Goal: Task Accomplishment & Management: Complete application form

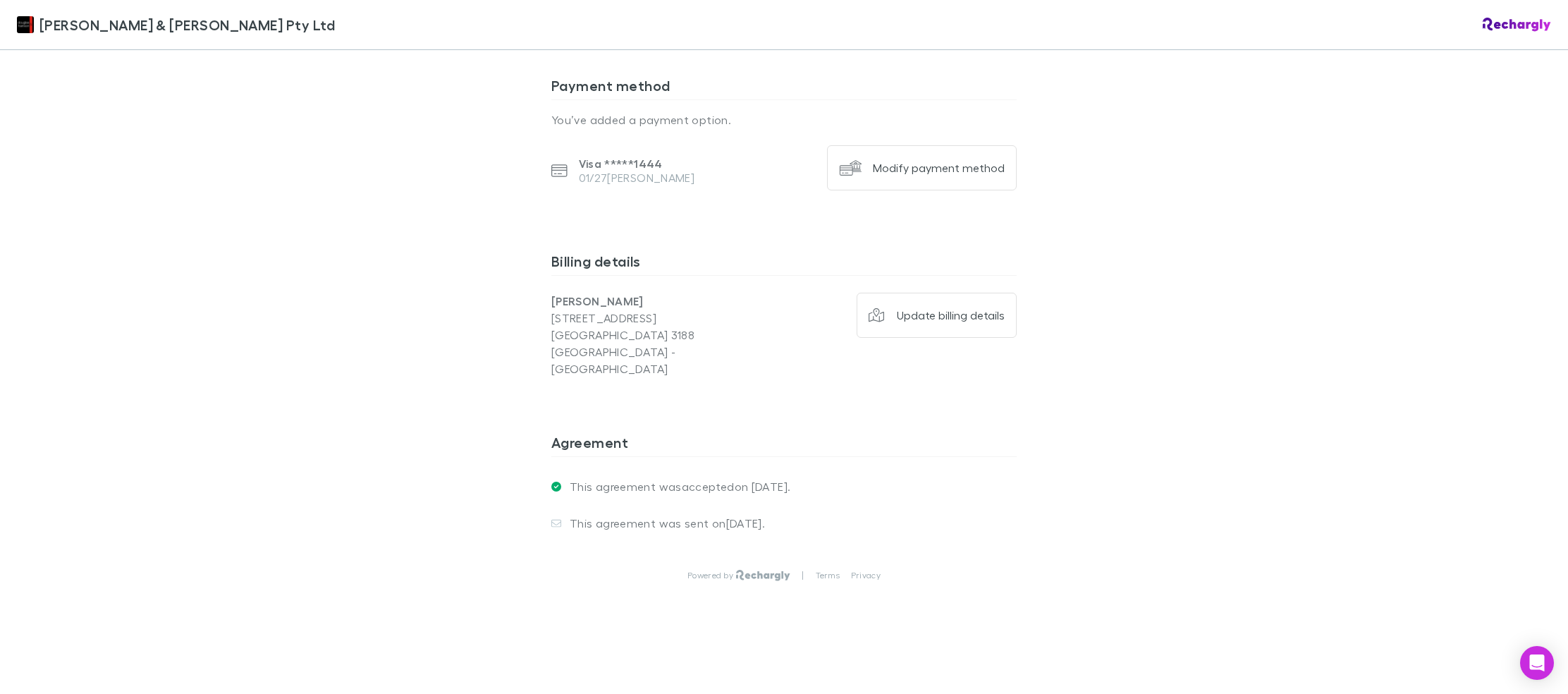
scroll to position [911, 0]
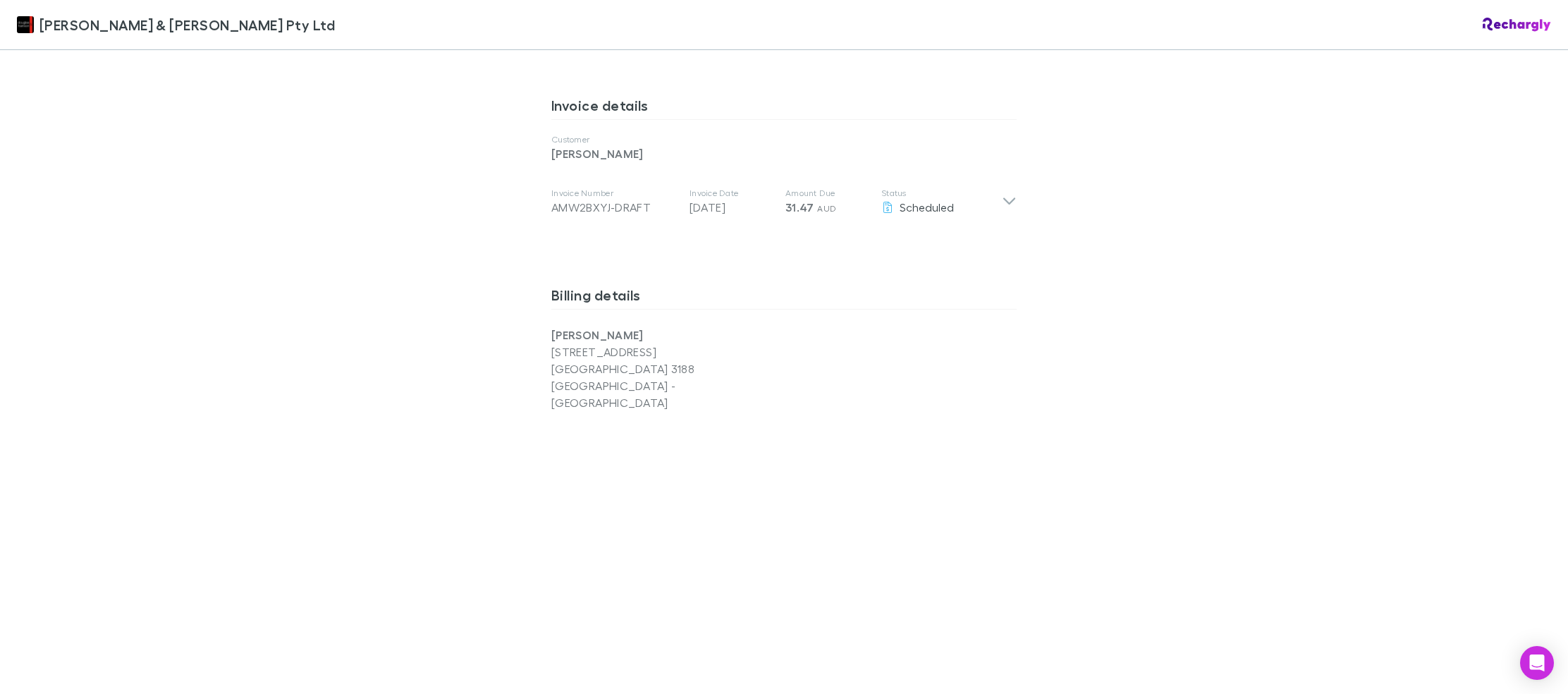
scroll to position [1129, 0]
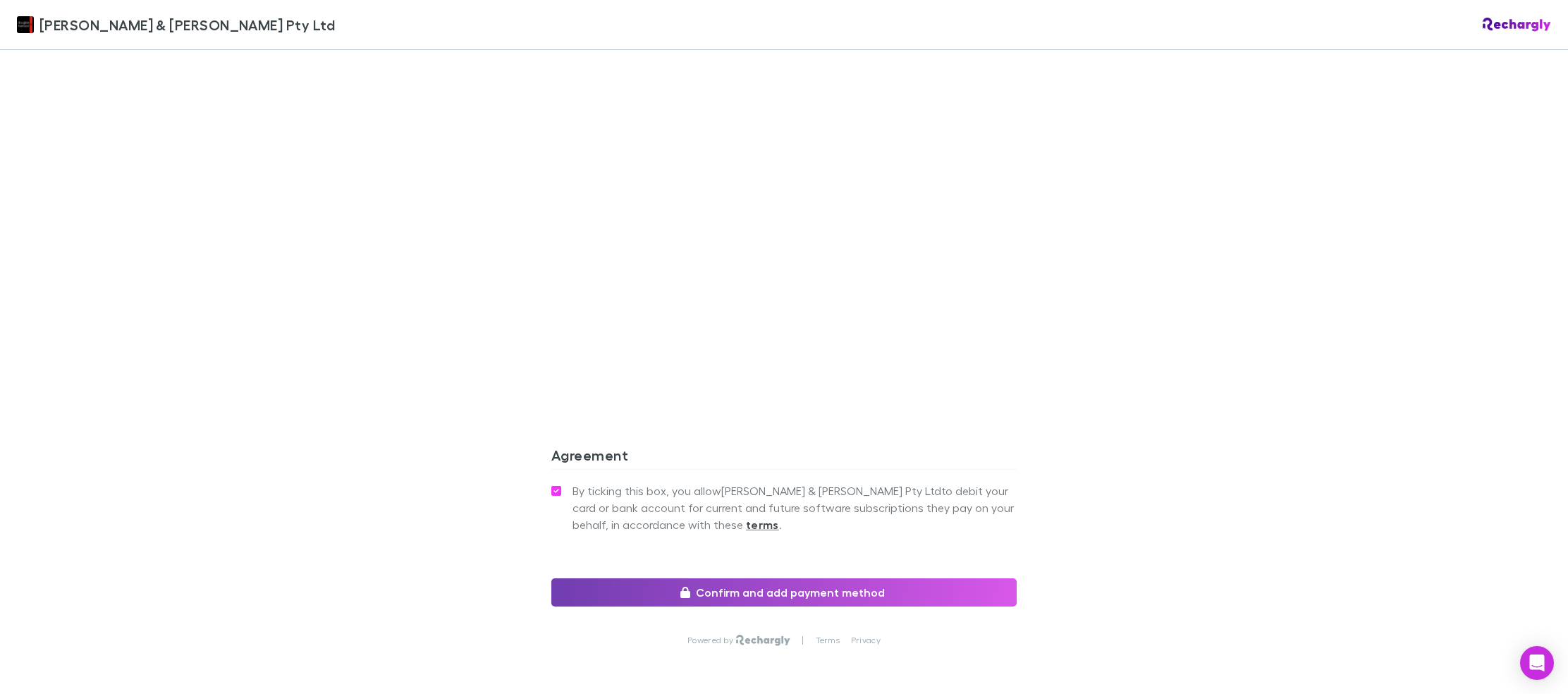
click at [841, 579] on button "Confirm and add payment method" at bounding box center [784, 593] width 465 height 28
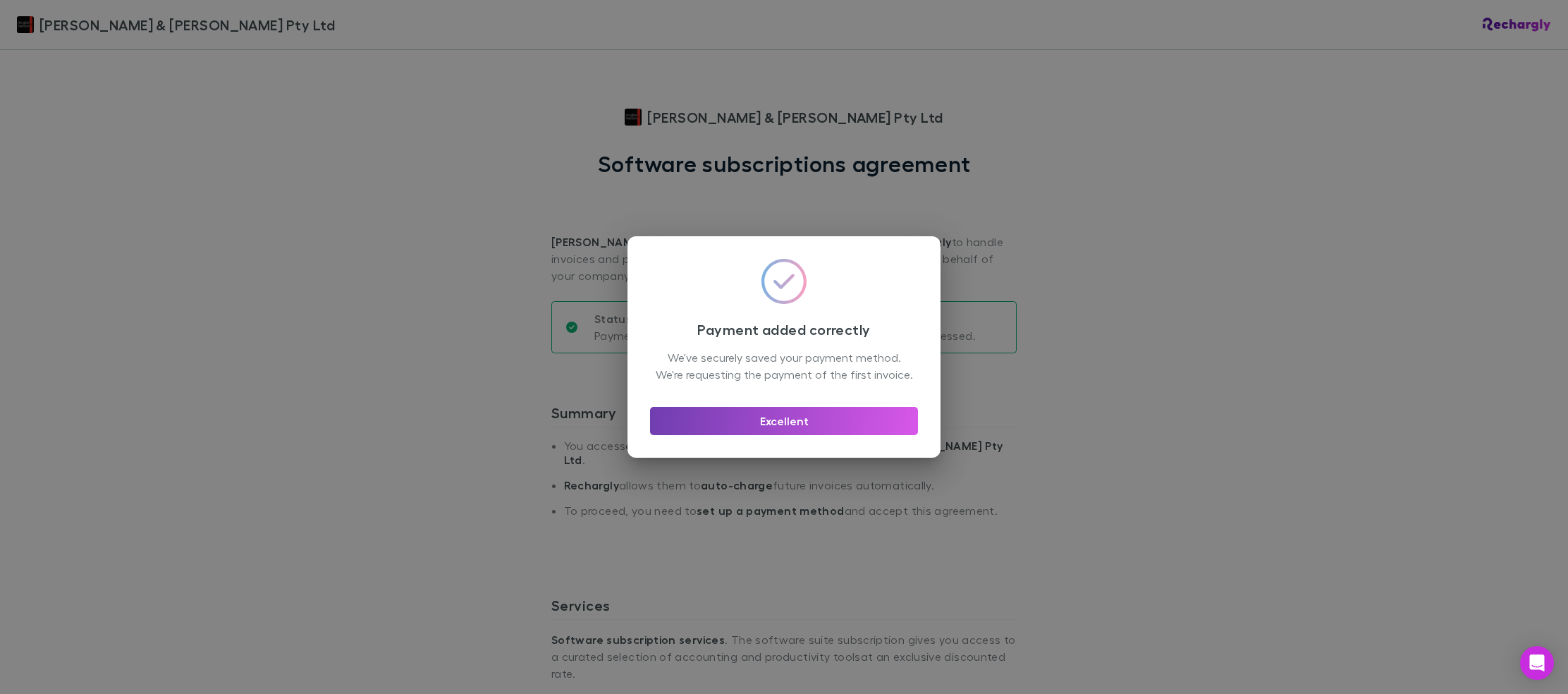
click at [787, 426] on button "Excellent" at bounding box center [784, 421] width 268 height 28
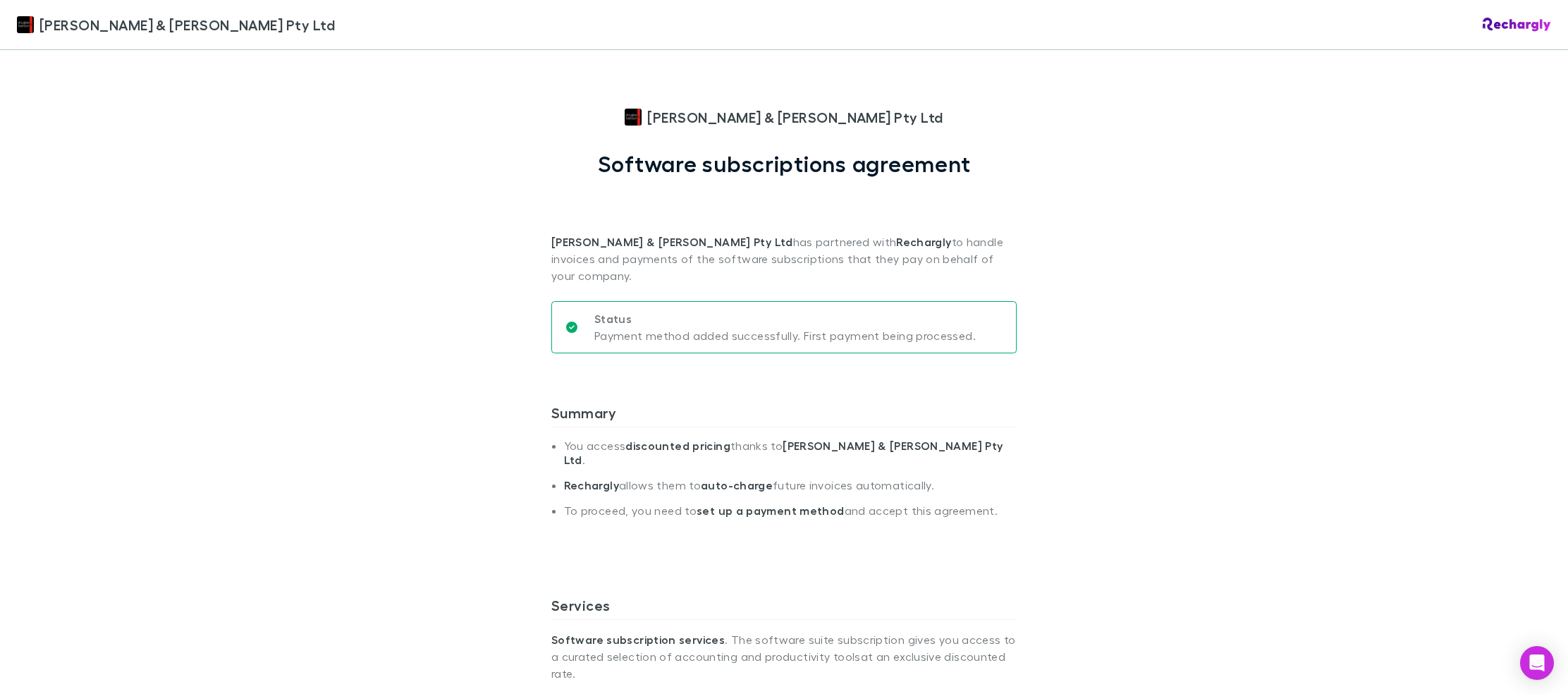
click at [1256, 511] on div "[PERSON_NAME] & [PERSON_NAME] Pty Ltd [PERSON_NAME] & [PERSON_NAME] Pty Ltd Sof…" at bounding box center [784, 347] width 1568 height 694
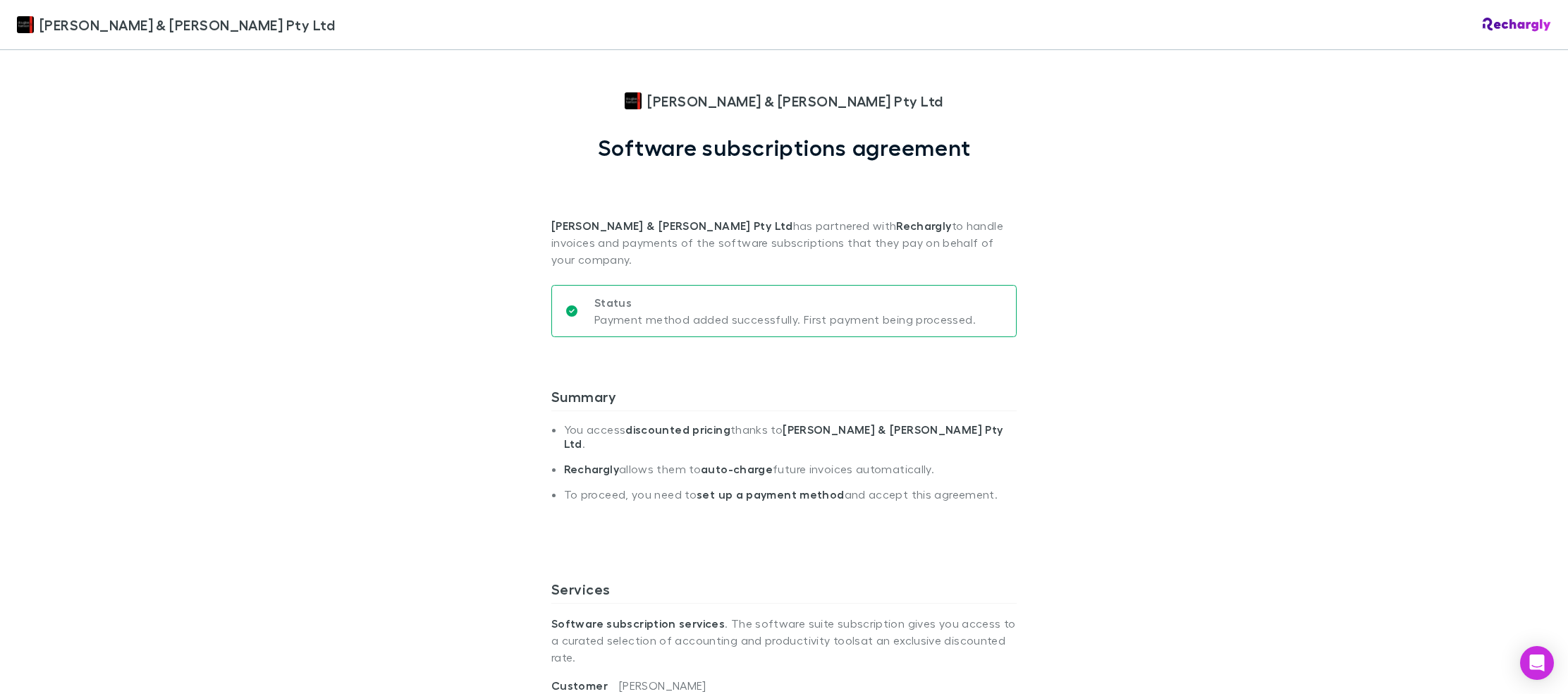
scroll to position [12, 0]
